Goal: Navigation & Orientation: Find specific page/section

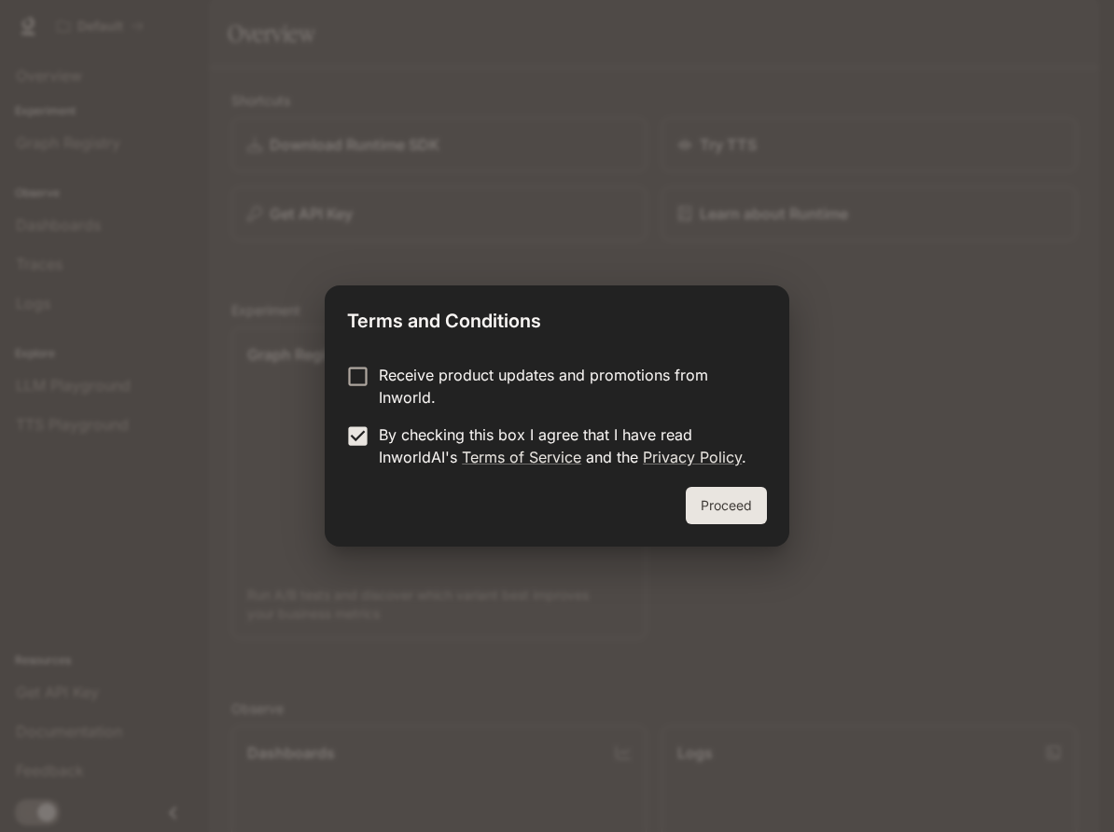
click at [731, 495] on button "Proceed" at bounding box center [726, 505] width 81 height 37
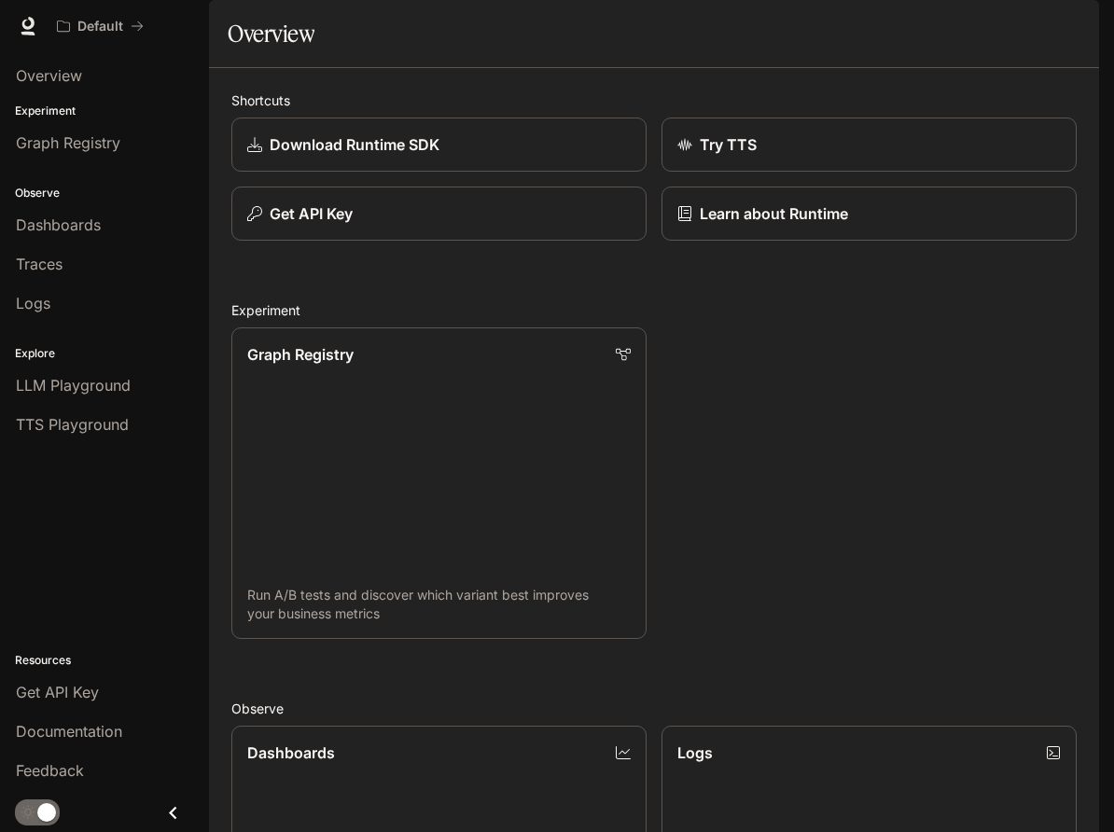
click at [1079, 34] on div "button" at bounding box center [1073, 26] width 26 height 26
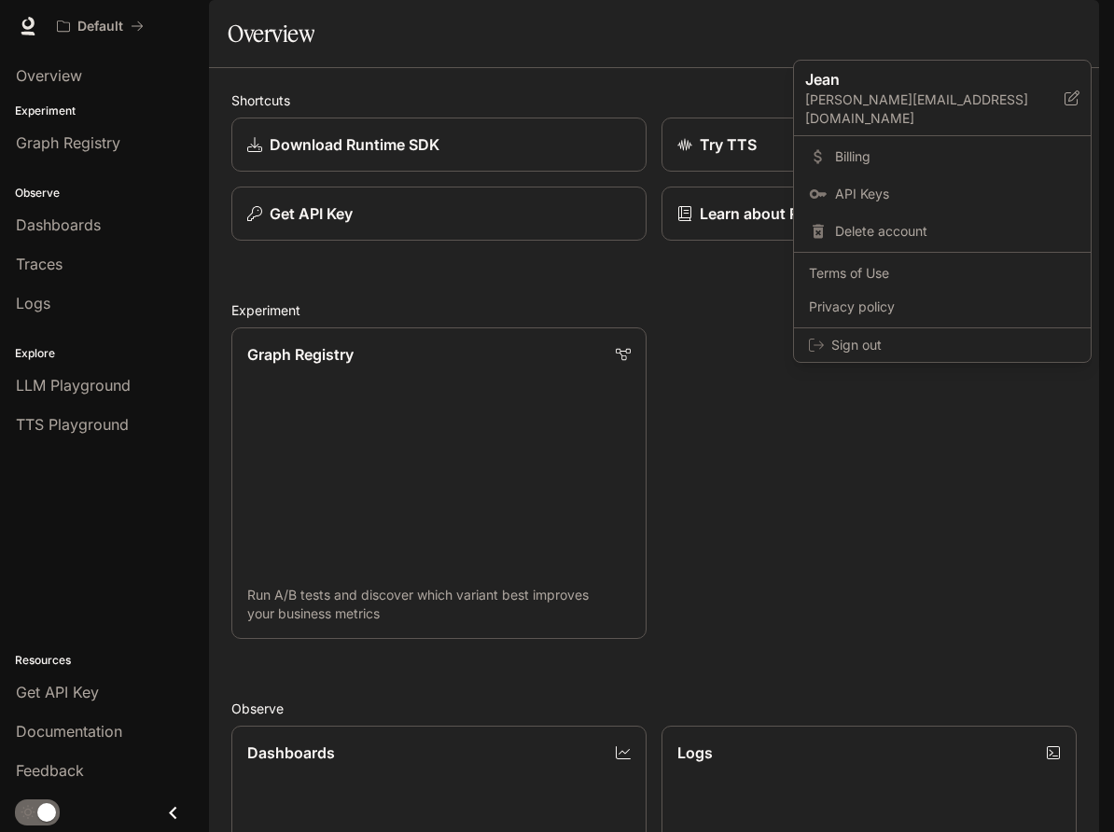
click at [748, 465] on div at bounding box center [557, 416] width 1114 height 832
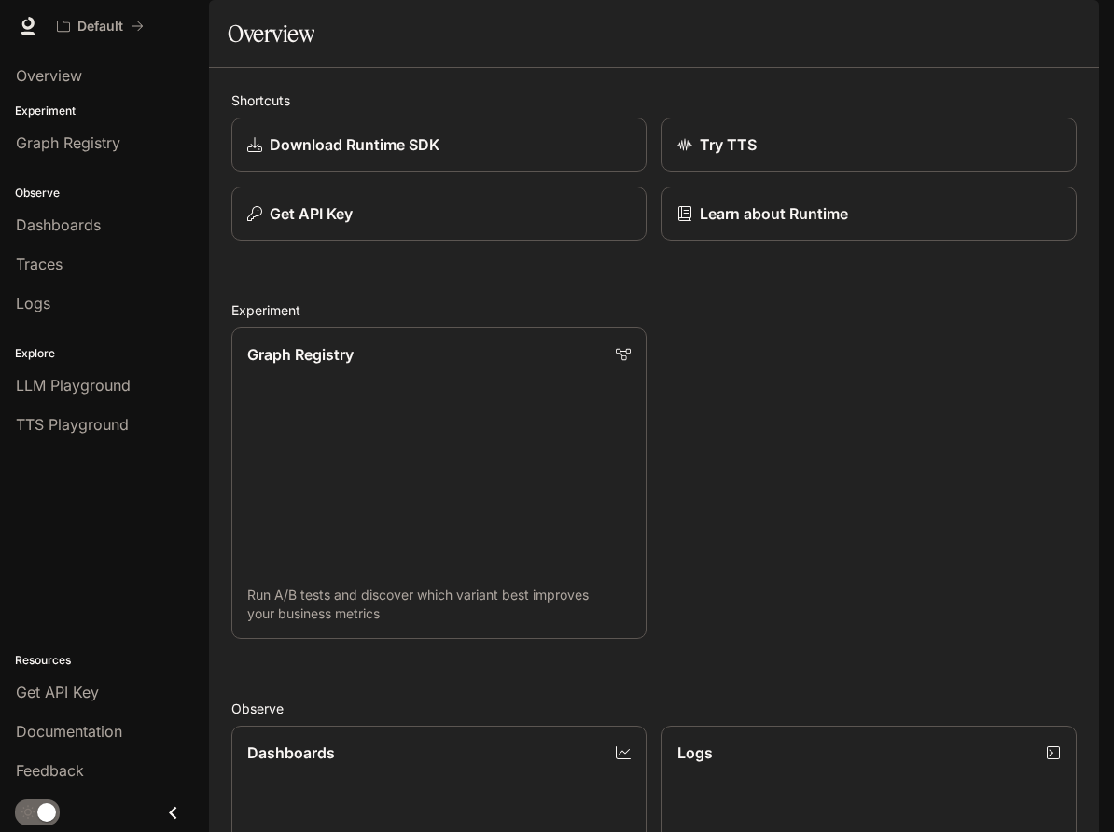
drag, startPoint x: 740, startPoint y: 520, endPoint x: 765, endPoint y: 713, distance: 194.8
click at [0, 0] on div "Skip to main content Default Documentation Documentation Portal Overview Experi…" at bounding box center [557, 416] width 1114 height 832
